Goal: Complete application form: Complete application form

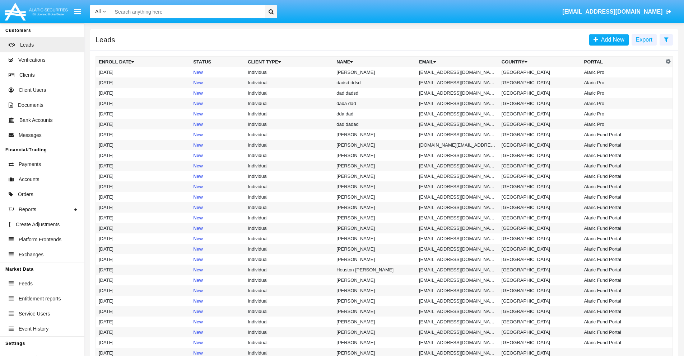
click at [666, 39] on icon at bounding box center [665, 40] width 5 height 6
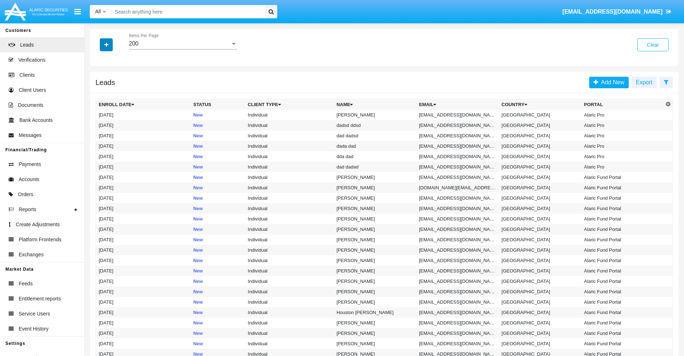
click at [106, 44] on icon "button" at bounding box center [106, 44] width 4 height 5
click at [112, 91] on span "Email" at bounding box center [111, 90] width 14 height 9
click at [99, 94] on input "Email" at bounding box center [98, 94] width 0 height 0
checkbox input "true"
click at [106, 44] on icon "button" at bounding box center [106, 44] width 4 height 5
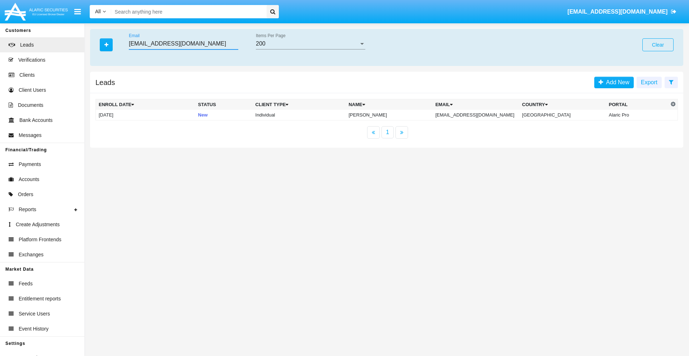
type input "actham4e@9l-jd.cn"
click at [482, 115] on td "actham4e@9l-jd.cn" at bounding box center [475, 115] width 87 height 11
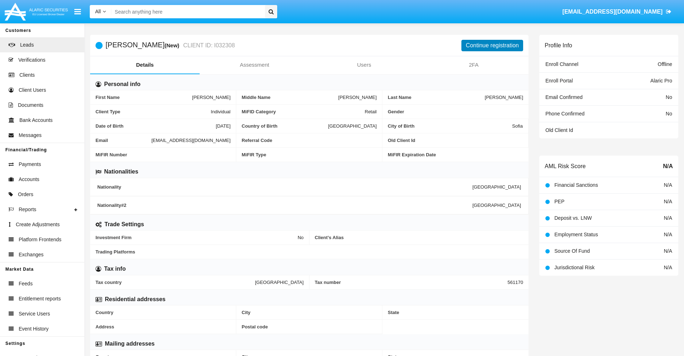
click at [492, 45] on button "Continue registration" at bounding box center [492, 45] width 62 height 11
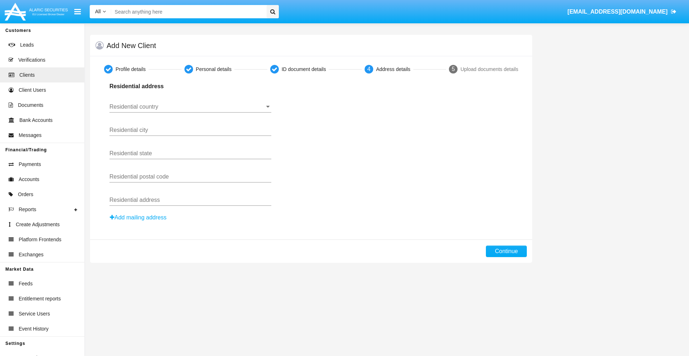
click at [190, 107] on input "Residential country" at bounding box center [190, 107] width 162 height 6
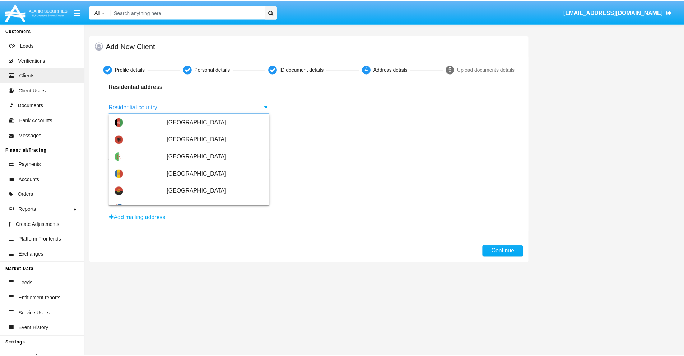
scroll to position [425, 0]
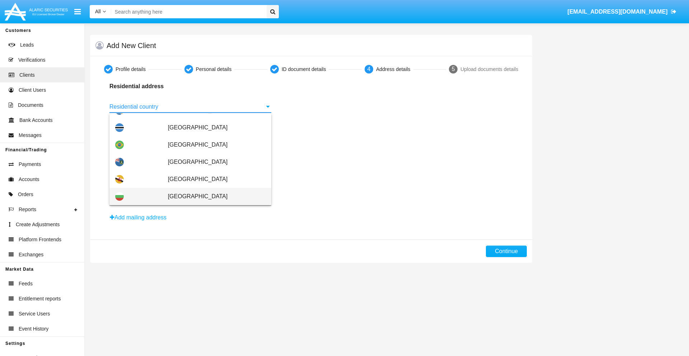
click at [213, 197] on span "[GEOGRAPHIC_DATA]" at bounding box center [217, 196] width 98 height 17
type input "[GEOGRAPHIC_DATA]"
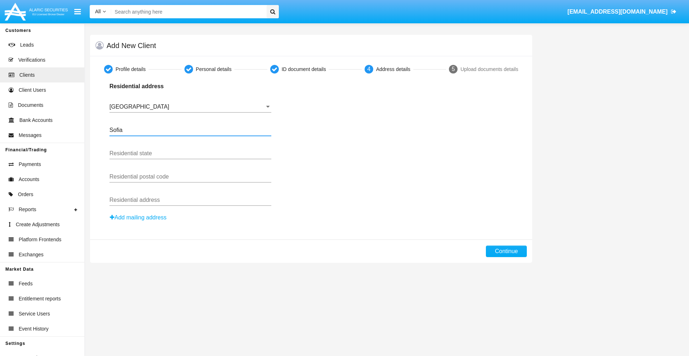
type input "Sofia"
type input "1000"
type input "Vasil Levski"
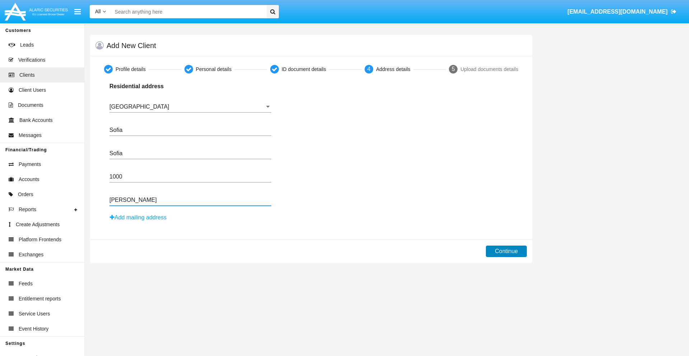
click at [506, 252] on button "Continue" at bounding box center [506, 251] width 41 height 11
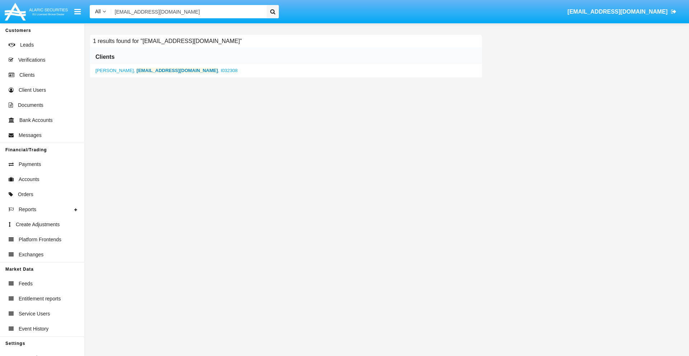
type input "actham4e@9l-jd.cn"
click at [147, 70] on b "actham4e@9l-jd.cn" at bounding box center [177, 70] width 81 height 5
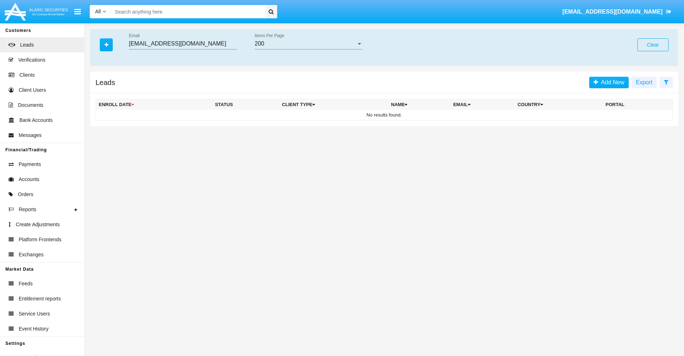
click at [652, 45] on button "Clear" at bounding box center [652, 44] width 31 height 13
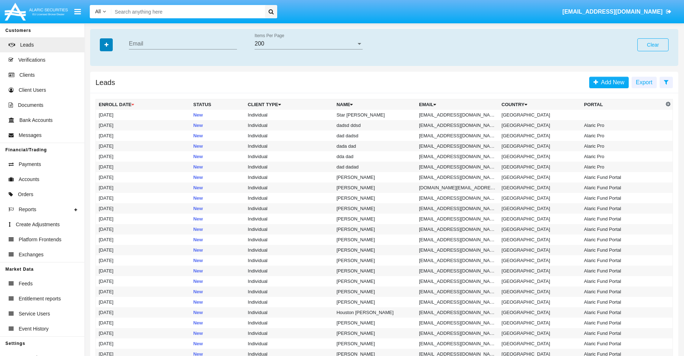
click at [106, 44] on icon "button" at bounding box center [106, 44] width 4 height 5
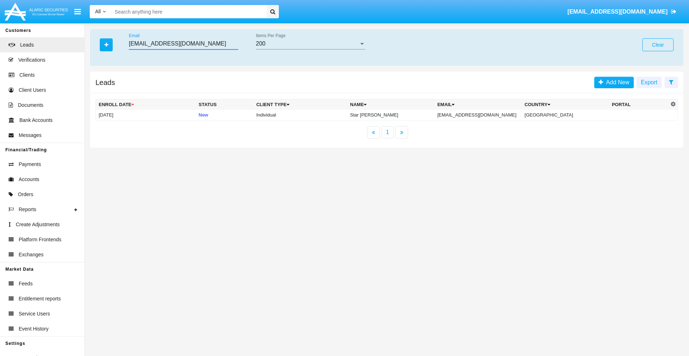
type input "vz4hgwx97@k0cw5.com"
click at [478, 115] on td "vz4hgwx97@k0cw5.com" at bounding box center [478, 115] width 87 height 11
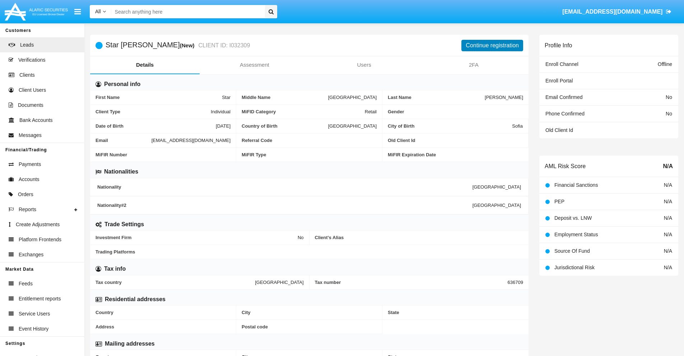
click at [492, 45] on button "Continue registration" at bounding box center [492, 45] width 62 height 11
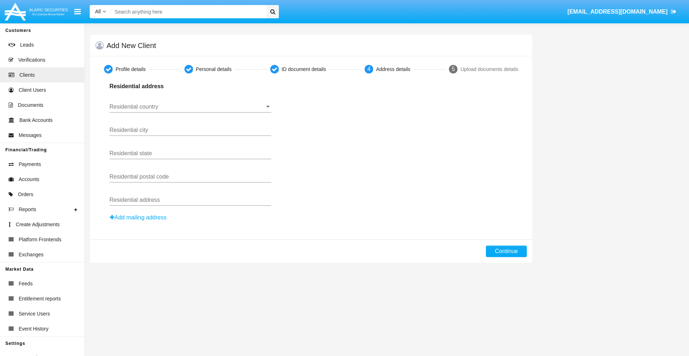
click at [139, 218] on button "Add mailing address" at bounding box center [137, 217] width 57 height 9
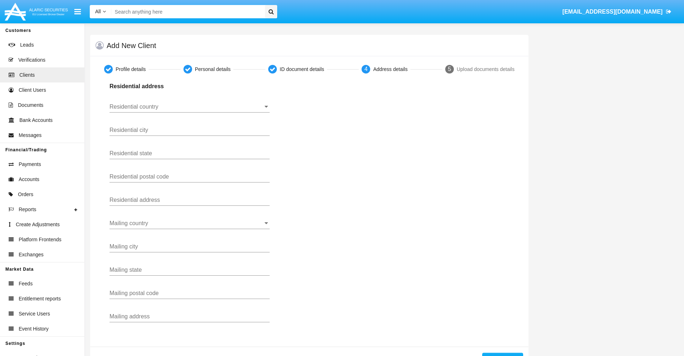
click at [189, 107] on input "Residential country" at bounding box center [189, 107] width 160 height 6
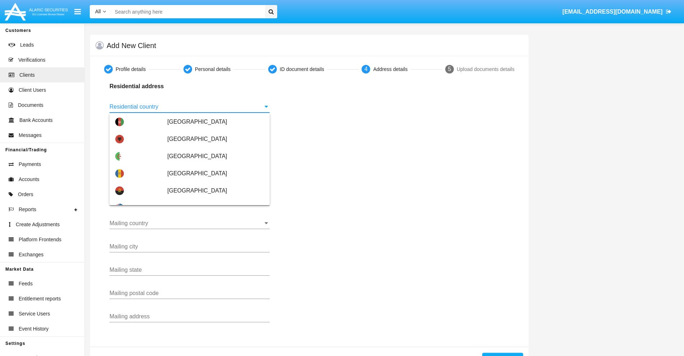
type input "[GEOGRAPHIC_DATA]"
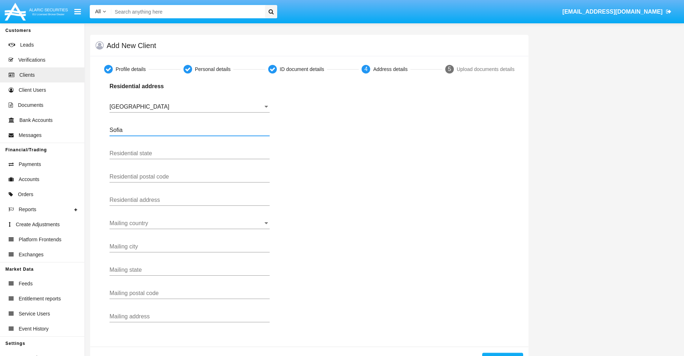
type input "Sofia"
type input "1000"
type input "Vasil Levski"
click at [189, 224] on input "Mailing country" at bounding box center [189, 223] width 160 height 6
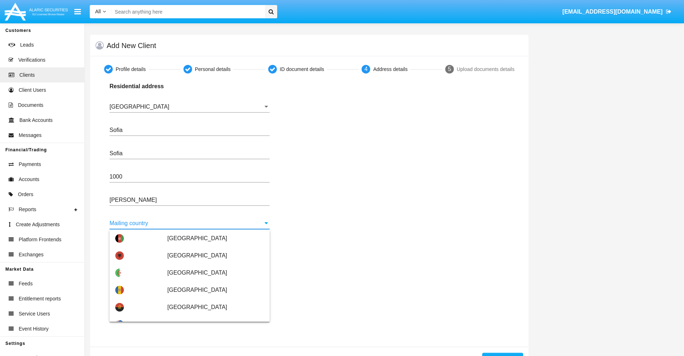
scroll to position [34, 0]
click at [212, 316] on span "Argentina" at bounding box center [215, 324] width 97 height 17
type input "Argentina"
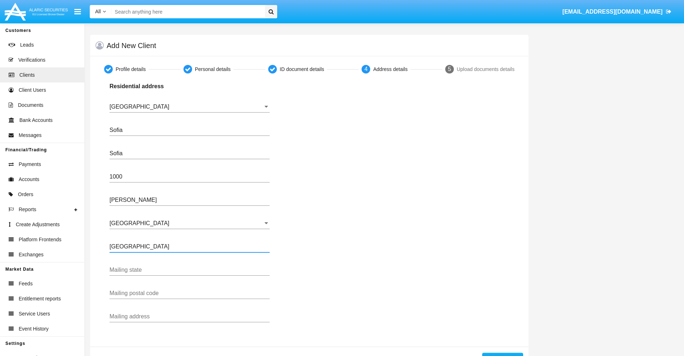
type input "Buenos Aires"
type input "7777"
type input "Test Mail Address"
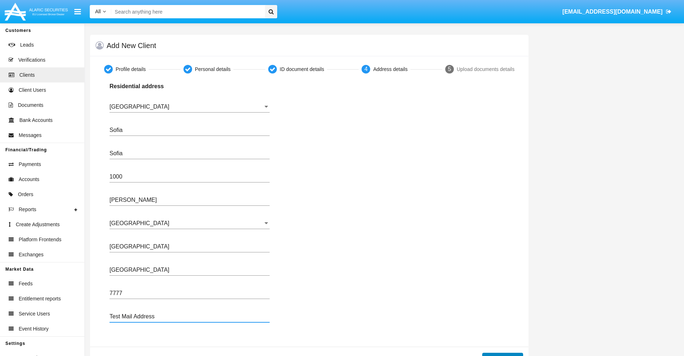
click at [502, 355] on button "Continue" at bounding box center [502, 358] width 41 height 11
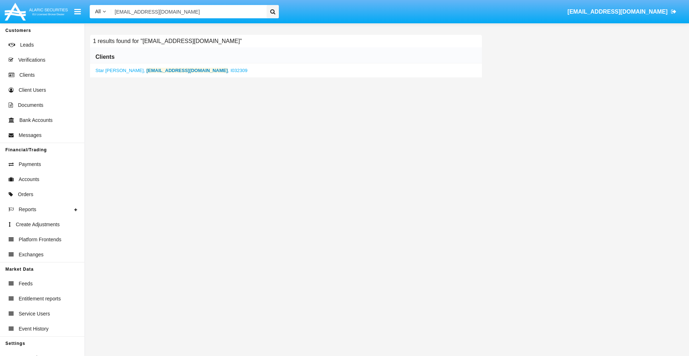
type input "vz4hgwx97@k0cw5.com"
click at [146, 70] on b "vz4hgwx97@k0cw5.com" at bounding box center [186, 70] width 81 height 5
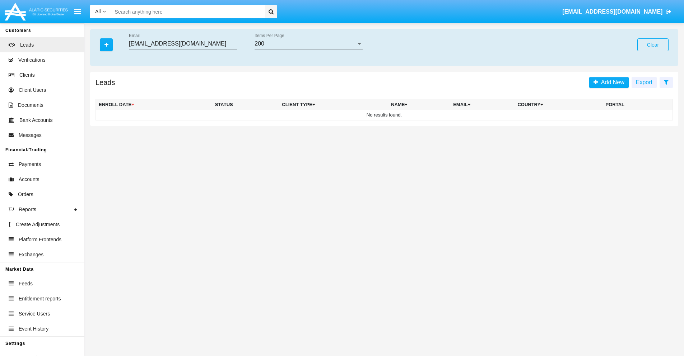
click at [652, 45] on button "Clear" at bounding box center [652, 44] width 31 height 13
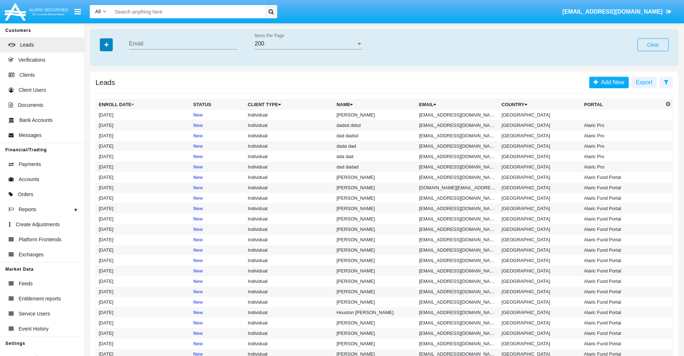
click at [106, 44] on icon "button" at bounding box center [106, 44] width 4 height 5
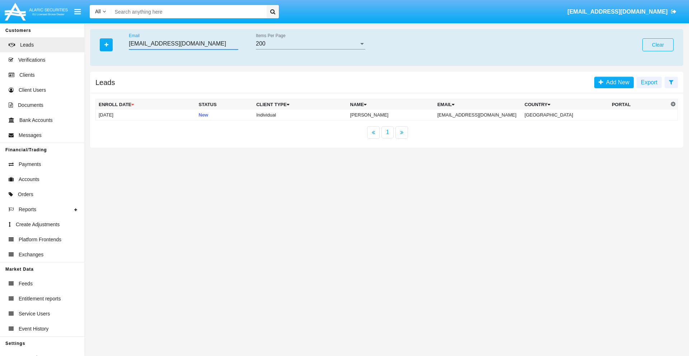
type input "fcaxck5r7@5pinpee1f.vn"
click at [480, 115] on td "fcaxck5r7@5pinpee1f.vn" at bounding box center [478, 115] width 87 height 11
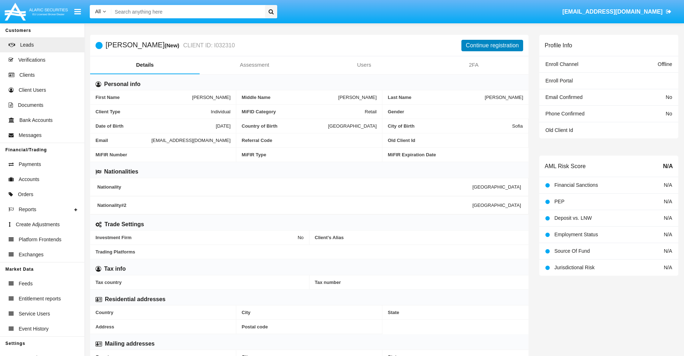
click at [492, 45] on button "Continue registration" at bounding box center [492, 45] width 62 height 11
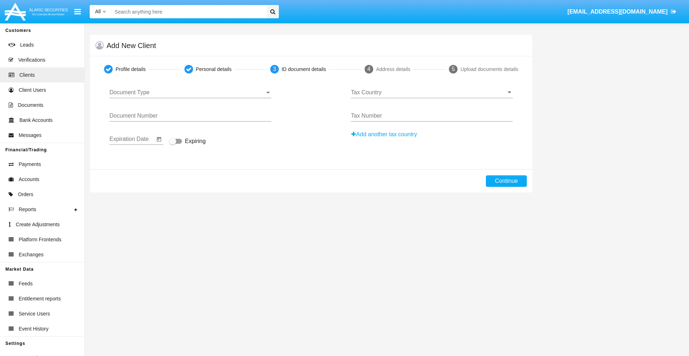
click at [190, 93] on span "Document Type" at bounding box center [186, 92] width 155 height 6
click at [190, 98] on span "Passport" at bounding box center [190, 97] width 162 height 17
type input "tCqTgTvZhYnEDtD"
click at [187, 142] on span "Expiring" at bounding box center [195, 141] width 21 height 9
click at [173, 144] on input "Expiring" at bounding box center [172, 144] width 0 height 0
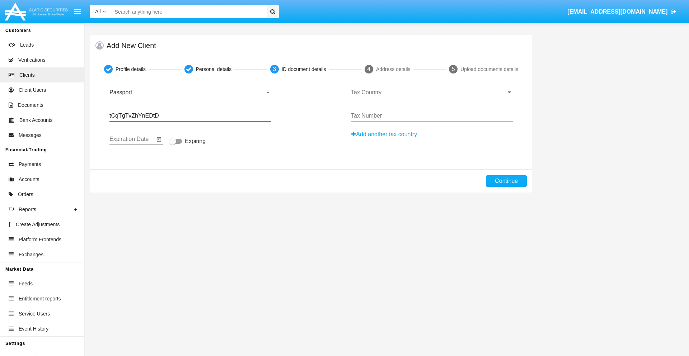
checkbox input "true"
click at [432, 93] on input "Tax Country" at bounding box center [432, 92] width 162 height 6
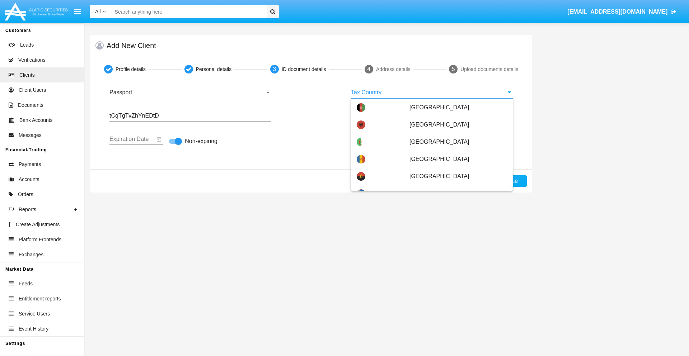
type input "Oman"
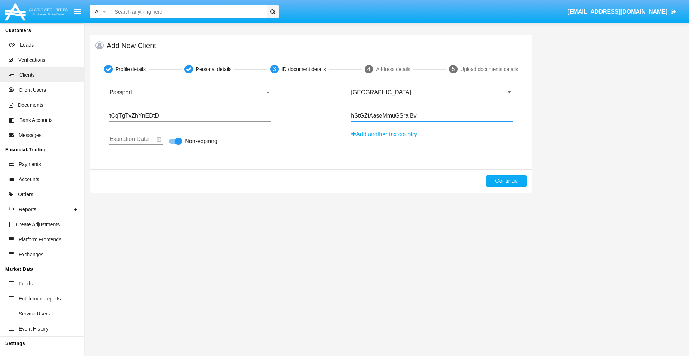
type input "hStGZfAaseMmuGSraiBv"
click at [506, 181] on button "Continue" at bounding box center [506, 180] width 41 height 11
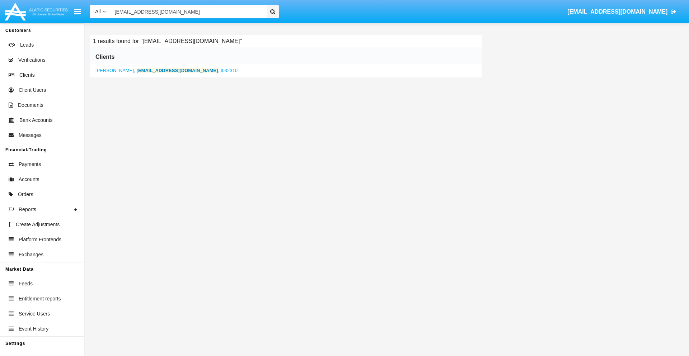
type input "[EMAIL_ADDRESS][DOMAIN_NAME]"
click at [148, 70] on b "[EMAIL_ADDRESS][DOMAIN_NAME]" at bounding box center [177, 70] width 81 height 5
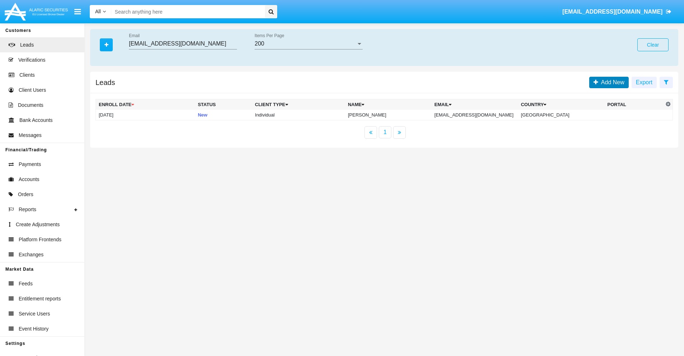
click at [611, 82] on span "Add New" at bounding box center [611, 82] width 26 height 6
